Goal: Information Seeking & Learning: Learn about a topic

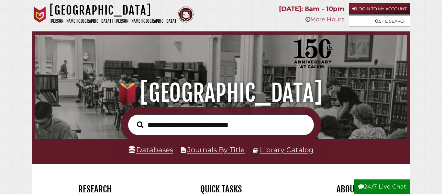
scroll to position [123, 369]
type input "*"
type input "**********"
click at [134, 120] on button "Search" at bounding box center [140, 125] width 13 height 10
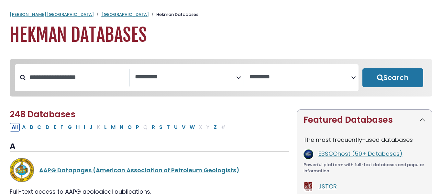
select select "Database Subject Filter"
select select "Database Vendors Filter"
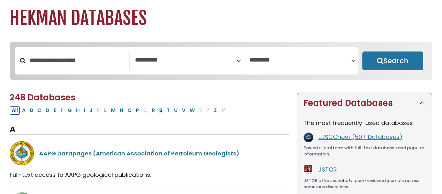
scroll to position [17, 0]
click at [162, 112] on button "S" at bounding box center [160, 110] width 7 height 8
select select "Database Subject Filter"
select select "Database Vendors Filter"
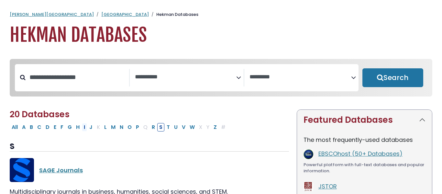
click at [84, 128] on button "I" at bounding box center [84, 127] width 5 height 8
select select "Database Subject Filter"
select select "Database Vendors Filter"
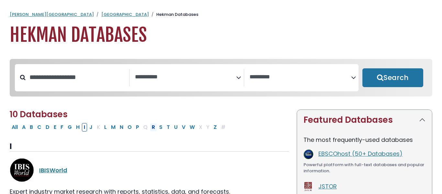
click at [155, 130] on button "R" at bounding box center [153, 127] width 7 height 8
select select "Database Subject Filter"
select select "Database Vendors Filter"
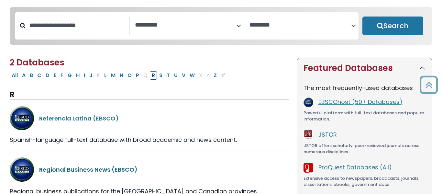
scroll to position [43, 0]
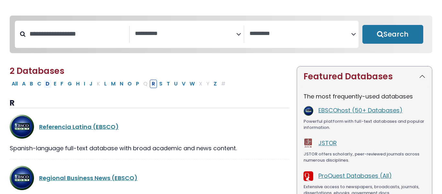
click at [48, 85] on button "D" at bounding box center [48, 84] width 8 height 8
select select "Database Subject Filter"
select select "Database Vendors Filter"
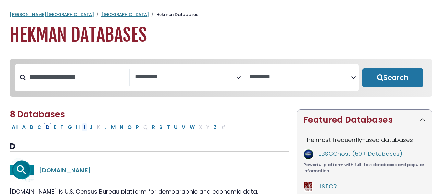
click at [85, 129] on button "I" at bounding box center [84, 127] width 5 height 8
select select "Database Subject Filter"
select select "Database Vendors Filter"
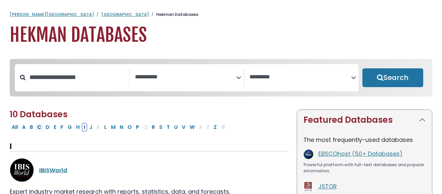
click at [39, 127] on button "C" at bounding box center [39, 127] width 8 height 8
select select "Database Subject Filter"
select select "Database Vendors Filter"
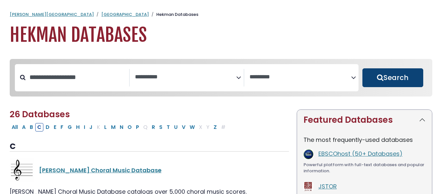
click at [407, 79] on button "Search" at bounding box center [393, 77] width 61 height 19
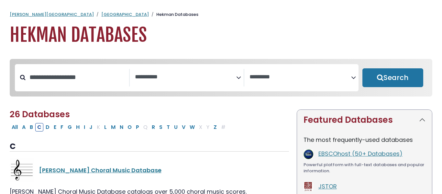
select select "Database Subject Filter"
select select "Database Vendors Filter"
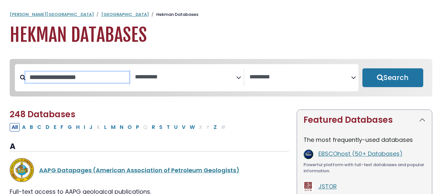
click at [68, 79] on input "Search database by title or keyword" at bounding box center [78, 77] width 104 height 11
type input "********"
click at [363, 68] on button "Search" at bounding box center [393, 77] width 61 height 19
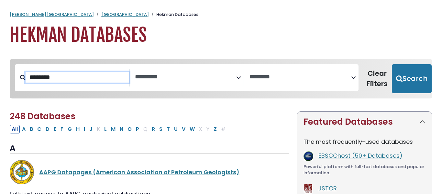
select select "Database Subject Filter"
select select "Database Vendors Filter"
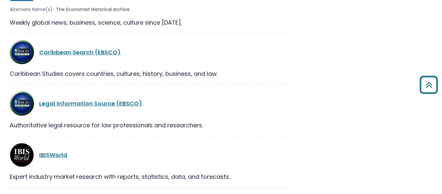
scroll to position [847, 0]
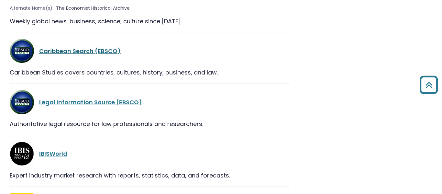
click at [76, 53] on link "Caribbean Search (EBSCO)" at bounding box center [80, 51] width 82 height 8
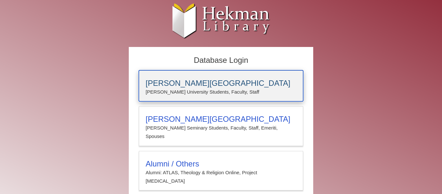
click at [182, 91] on p "Calvin University Students, Faculty, Staff" at bounding box center [221, 92] width 151 height 8
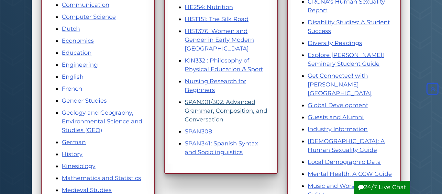
scroll to position [217, 0]
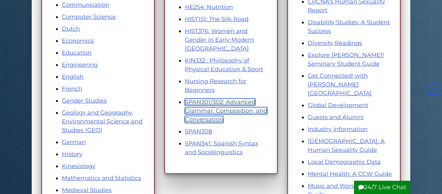
click at [212, 104] on link "SPAN301/302: Advanced Grammar, Composition, and Conversation" at bounding box center [226, 110] width 83 height 25
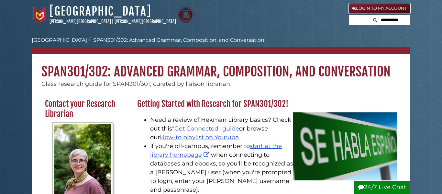
click at [386, 5] on link "Login to My Account" at bounding box center [380, 8] width 62 height 10
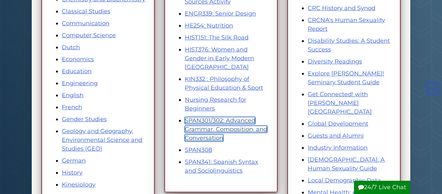
click at [221, 131] on link "SPAN301/302: Advanced Grammar, Composition, and Conversation" at bounding box center [226, 129] width 83 height 25
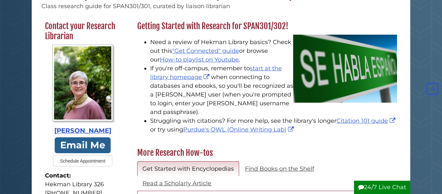
scroll to position [78, 0]
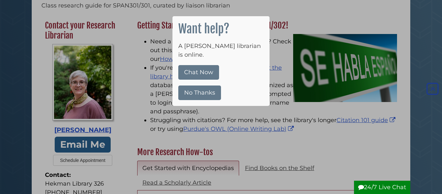
click at [209, 87] on button "No Thanks" at bounding box center [199, 93] width 43 height 15
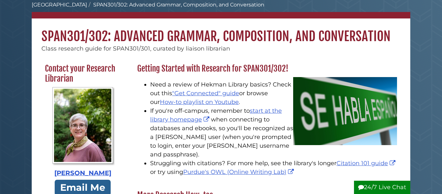
scroll to position [28, 0]
